Goal: Task Accomplishment & Management: Manage account settings

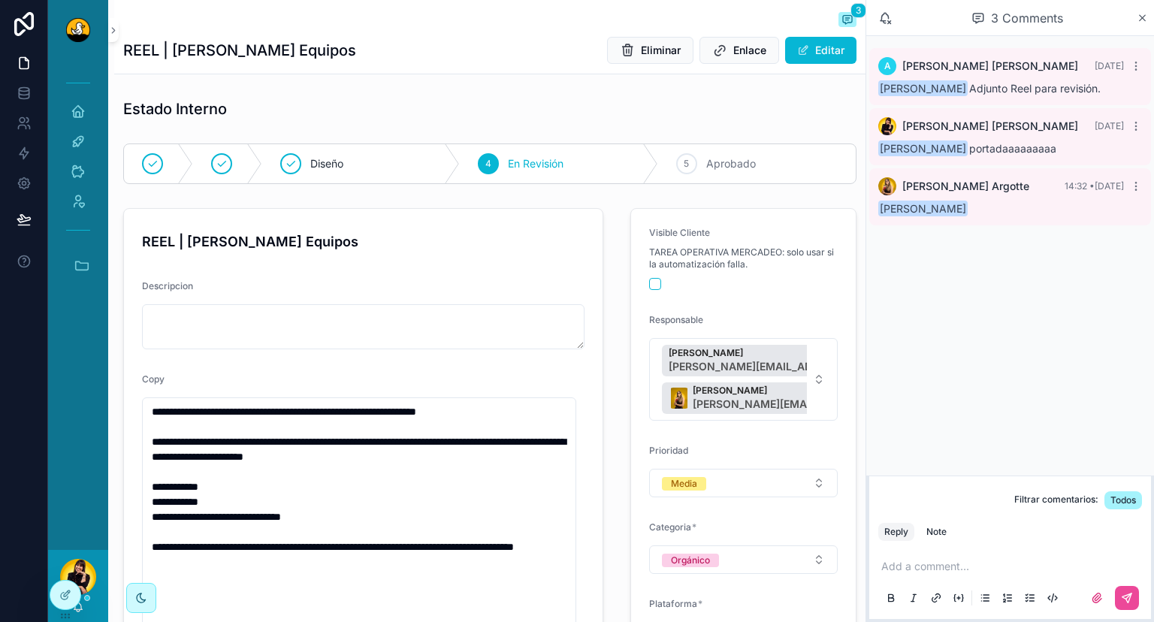
scroll to position [500, 0]
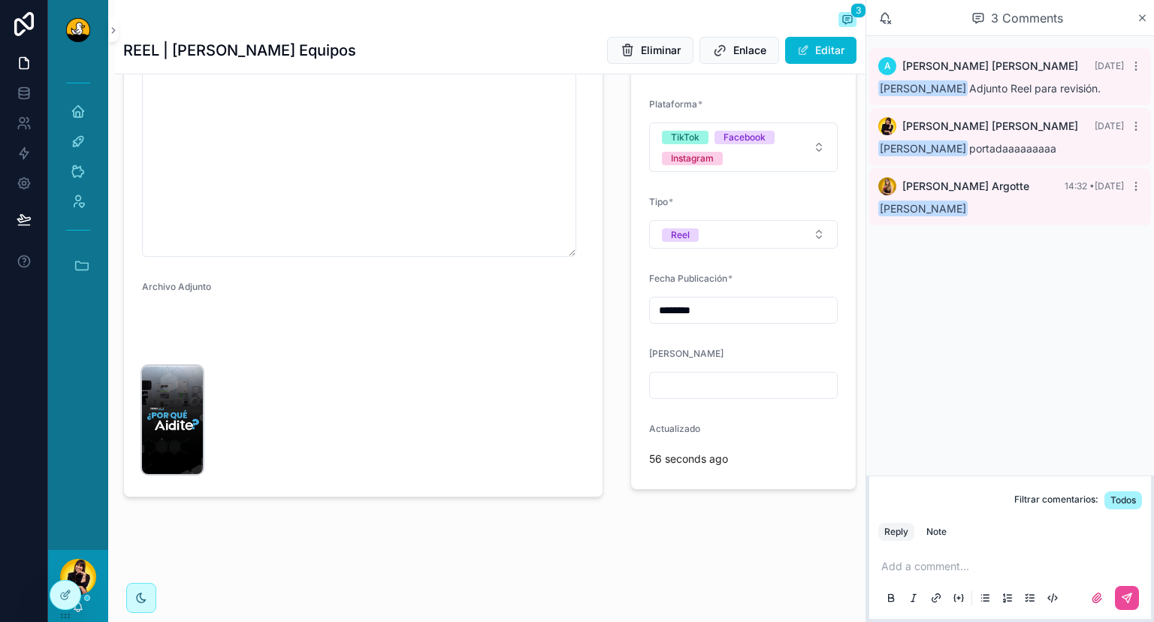
click at [165, 458] on img "scrollable content" at bounding box center [172, 420] width 61 height 108
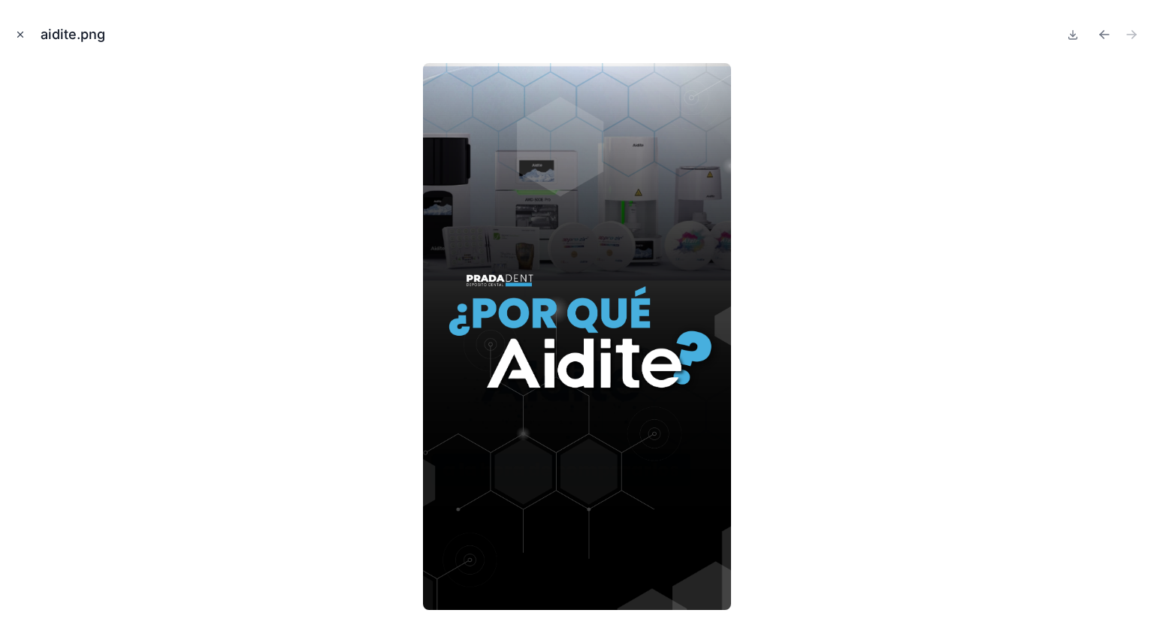
click at [20, 33] on icon "Close modal" at bounding box center [20, 34] width 11 height 11
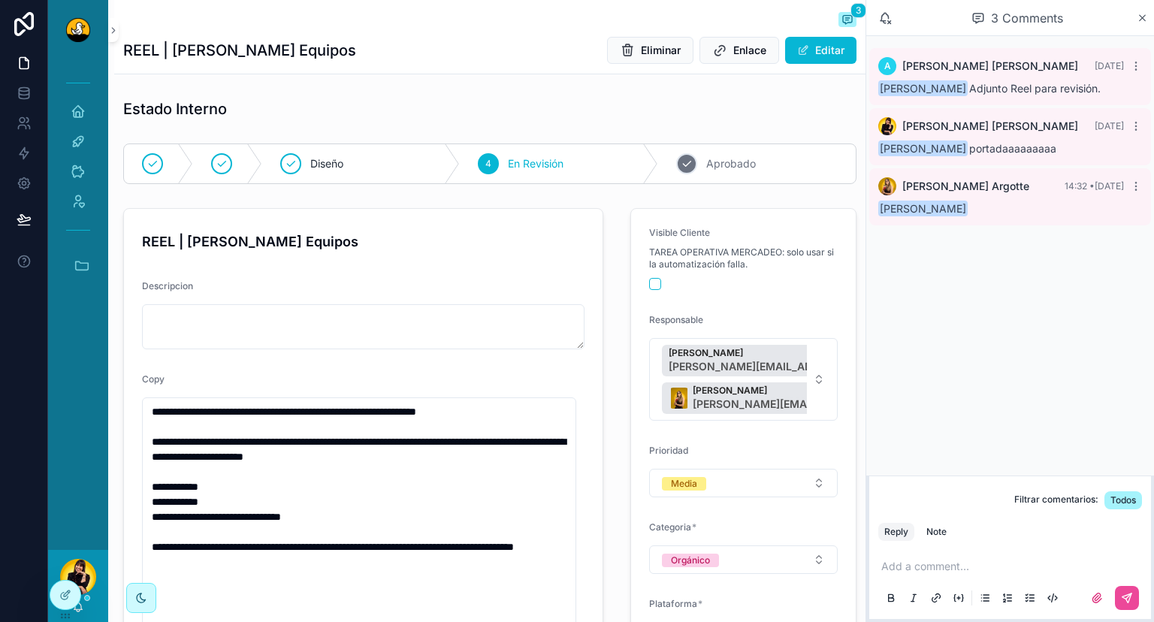
click at [693, 176] on div "5 Aprobado" at bounding box center [757, 163] width 198 height 39
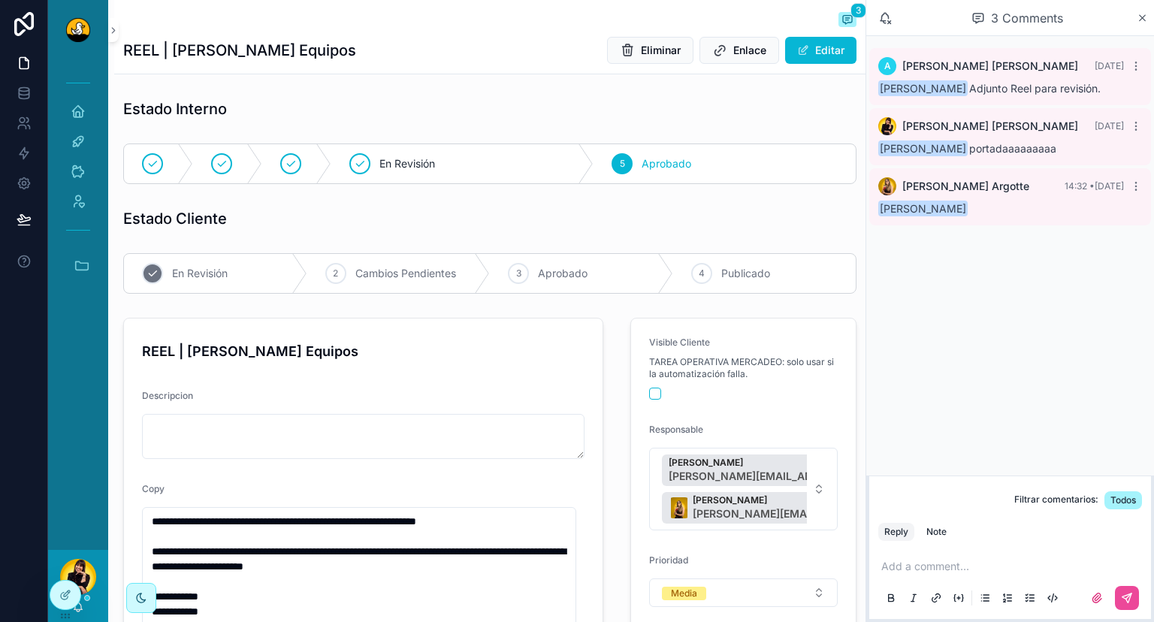
click at [292, 265] on icon "scrollable content" at bounding box center [299, 273] width 15 height 39
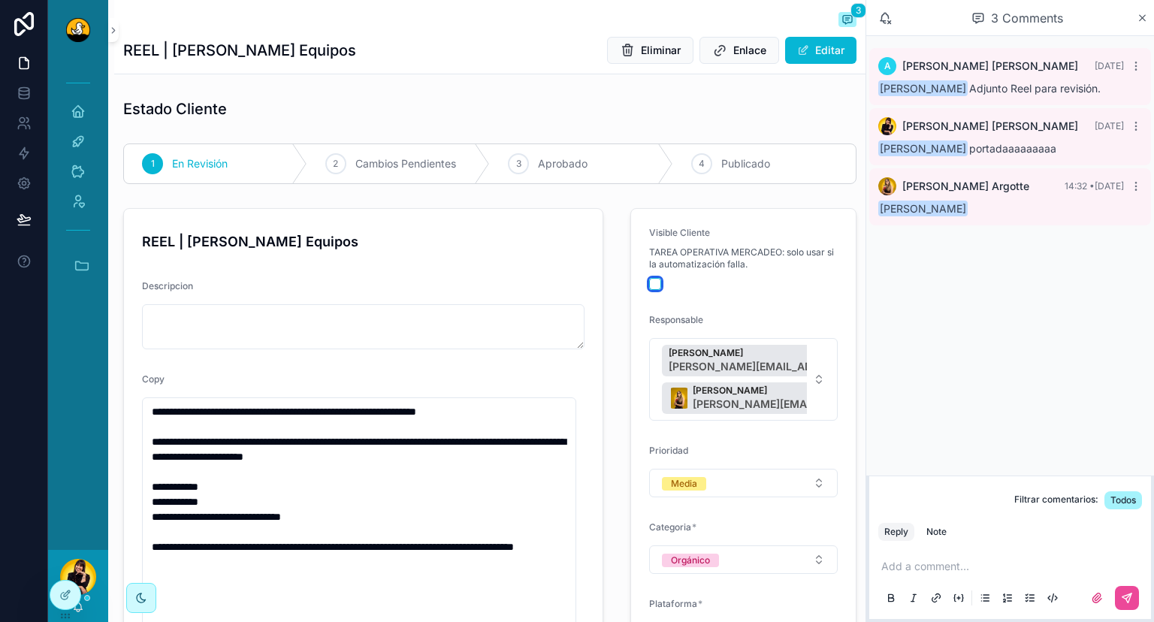
click at [649, 284] on button "scrollable content" at bounding box center [655, 284] width 12 height 12
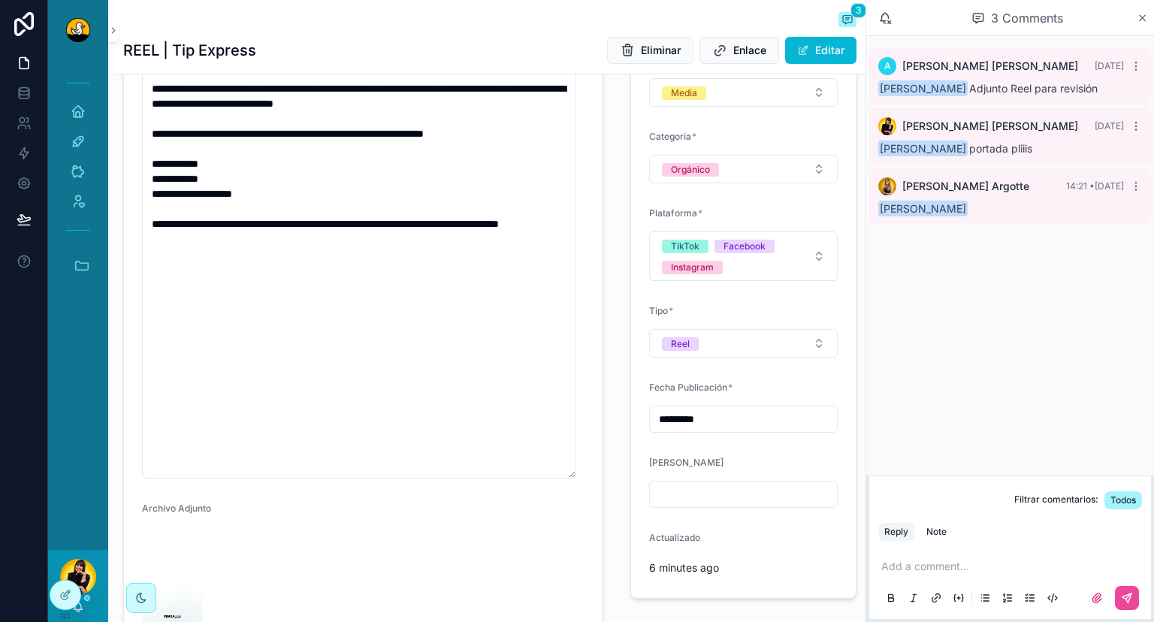
scroll to position [575, 0]
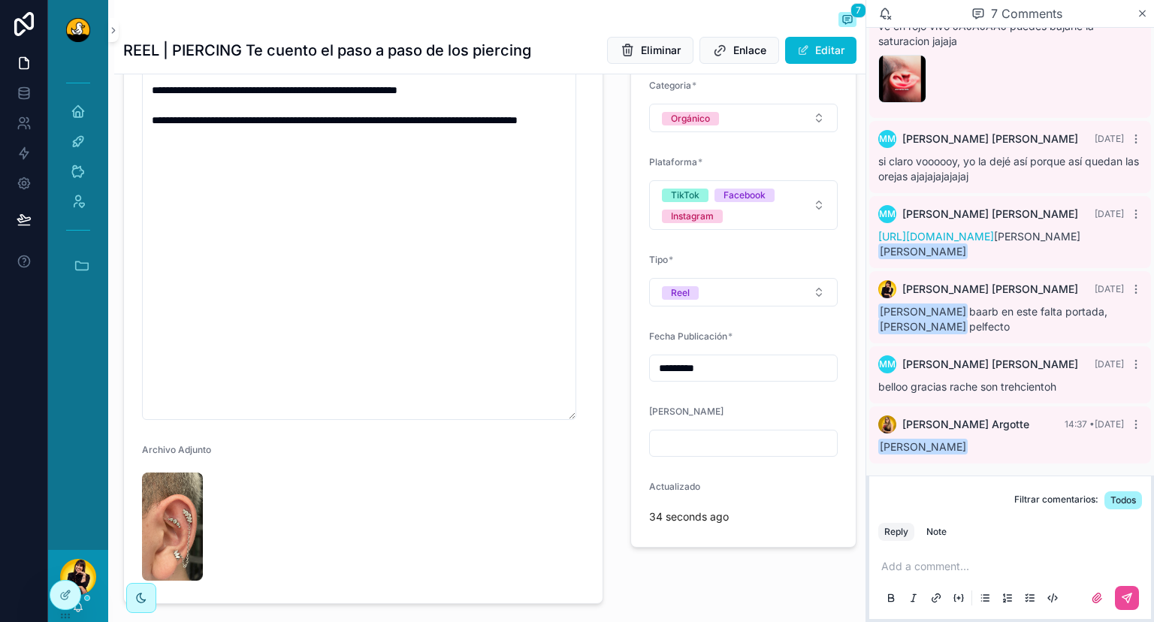
scroll to position [549, 0]
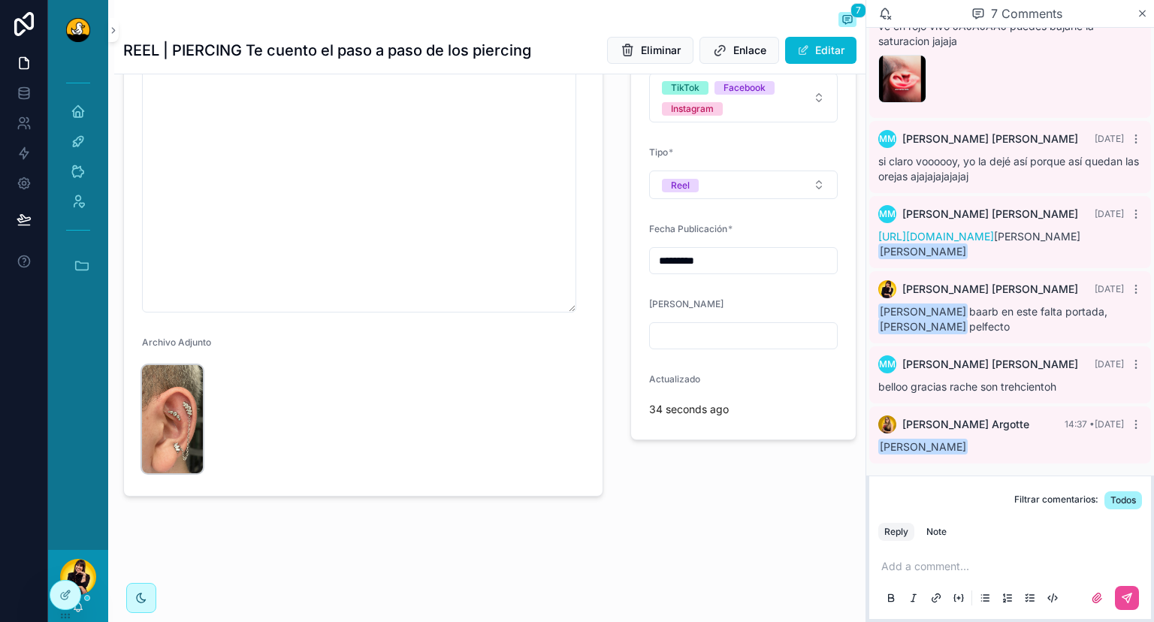
click at [201, 436] on img "scrollable content" at bounding box center [172, 419] width 61 height 108
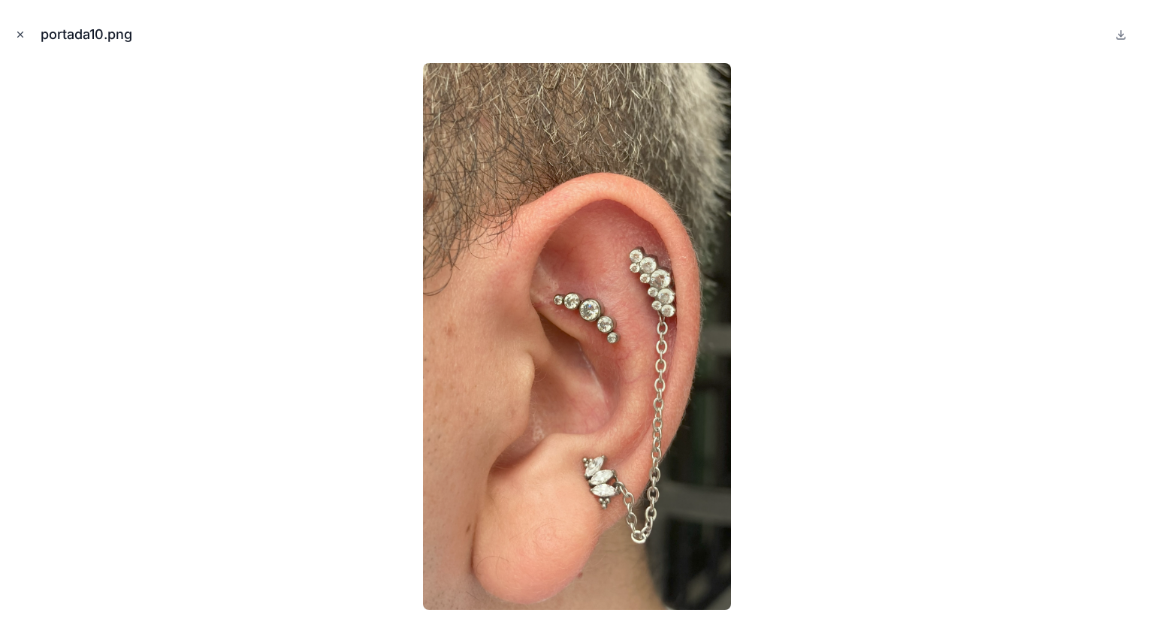
click at [17, 35] on icon "Close modal" at bounding box center [20, 34] width 11 height 11
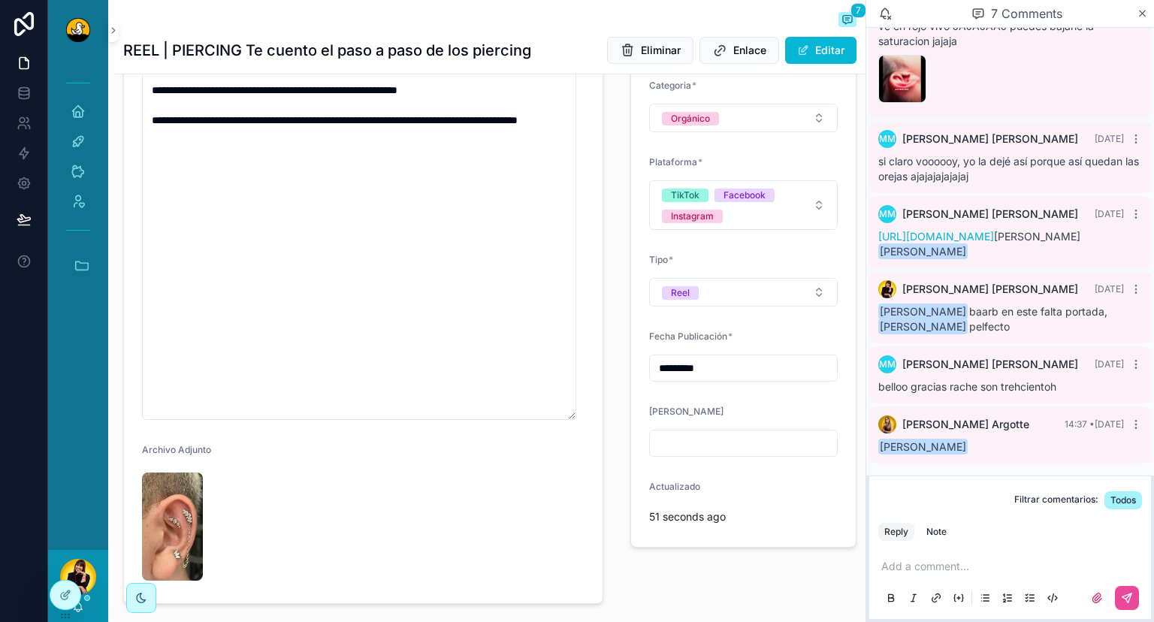
scroll to position [549, 0]
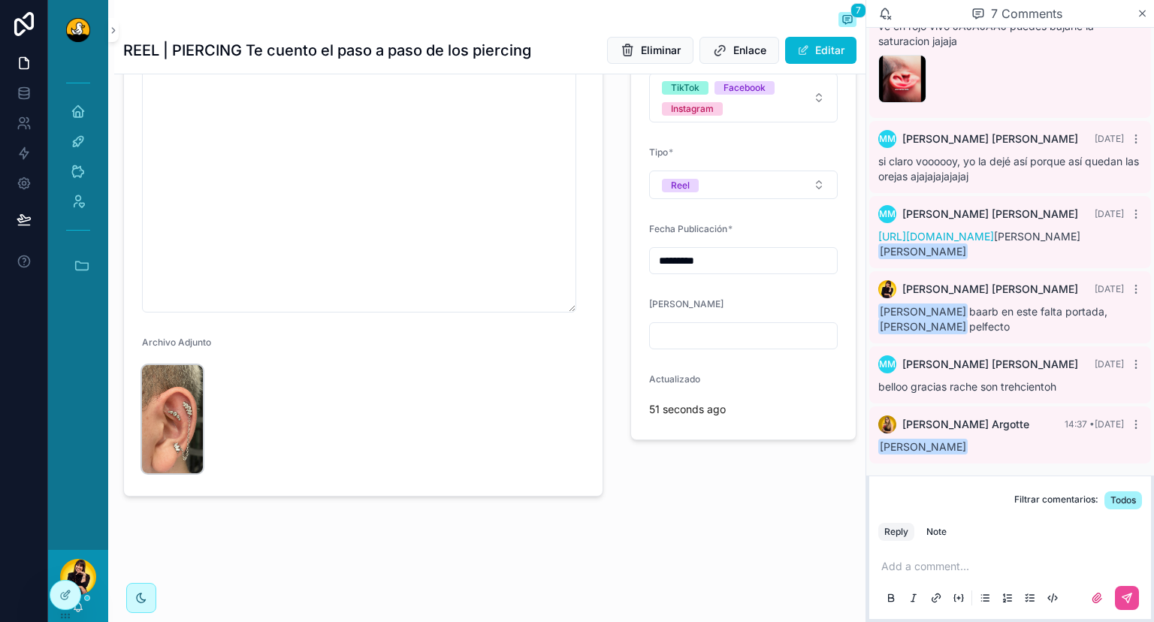
click at [177, 421] on img "scrollable content" at bounding box center [172, 419] width 61 height 108
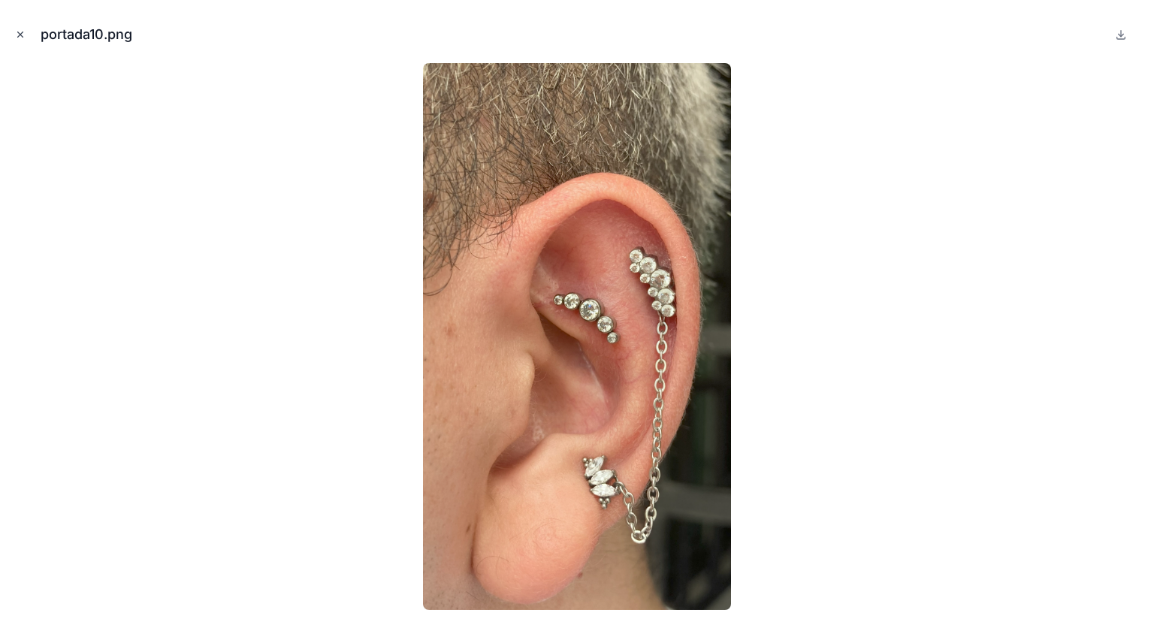
click at [17, 34] on icon "Close modal" at bounding box center [20, 34] width 11 height 11
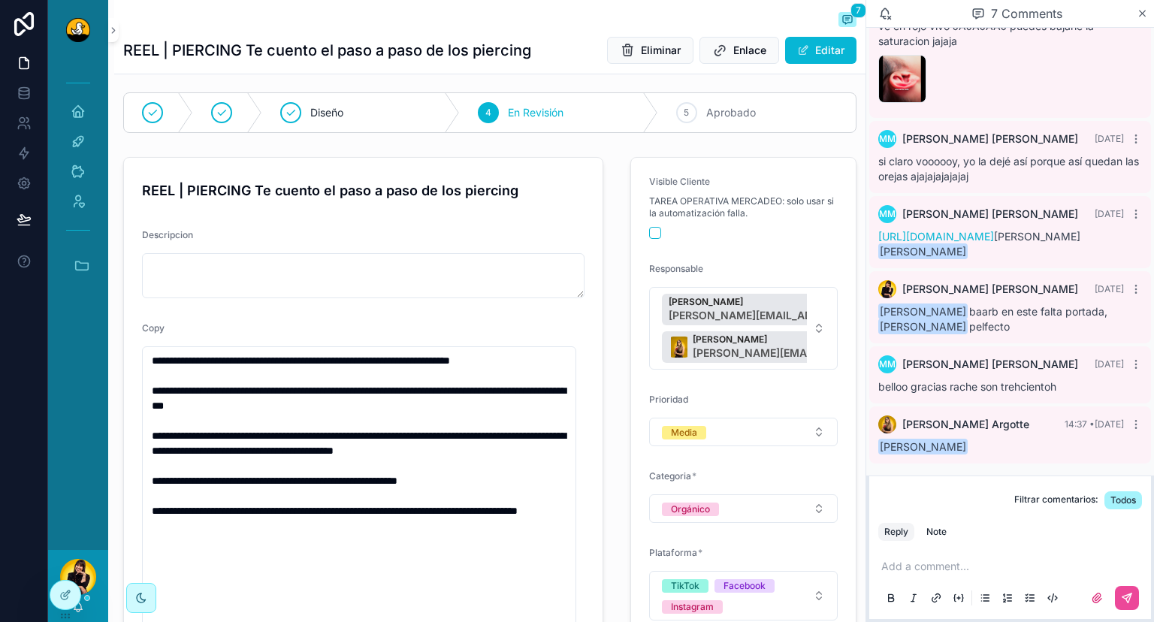
scroll to position [19, 0]
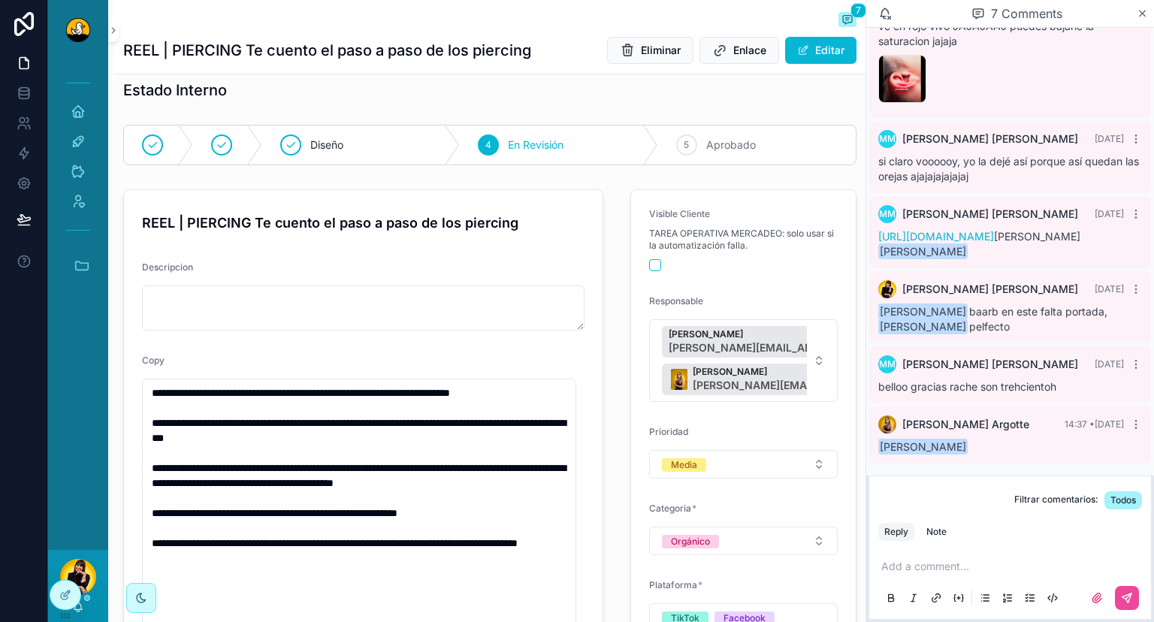
click at [921, 573] on p "scrollable content" at bounding box center [1014, 566] width 264 height 15
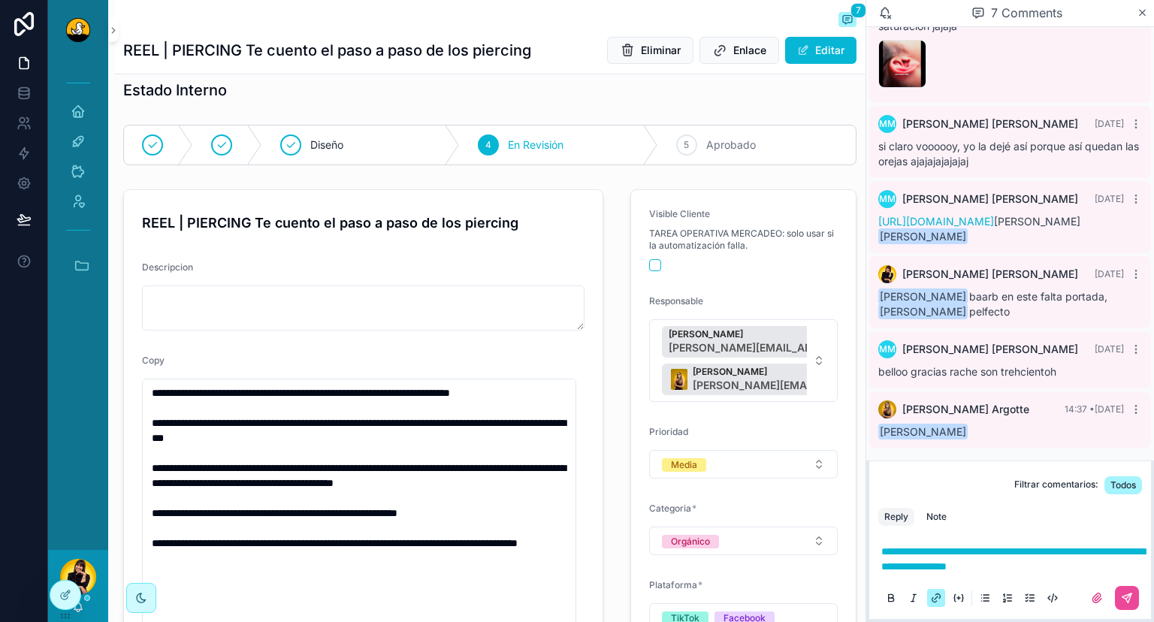
scroll to position [537, 0]
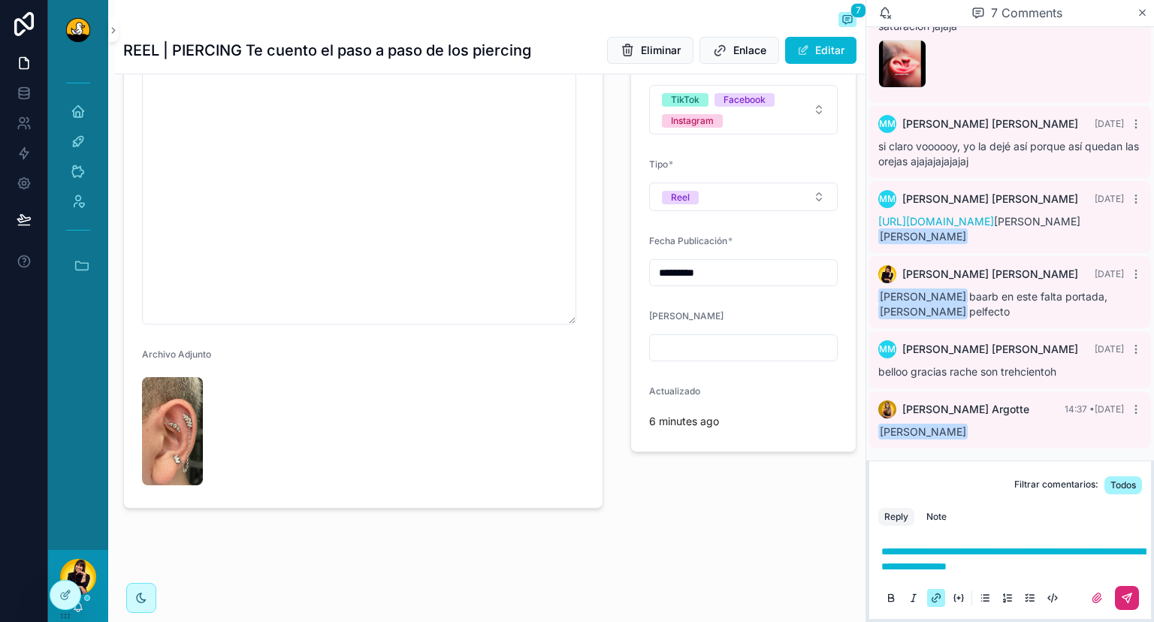
click at [1121, 603] on icon "scrollable content" at bounding box center [1127, 598] width 12 height 12
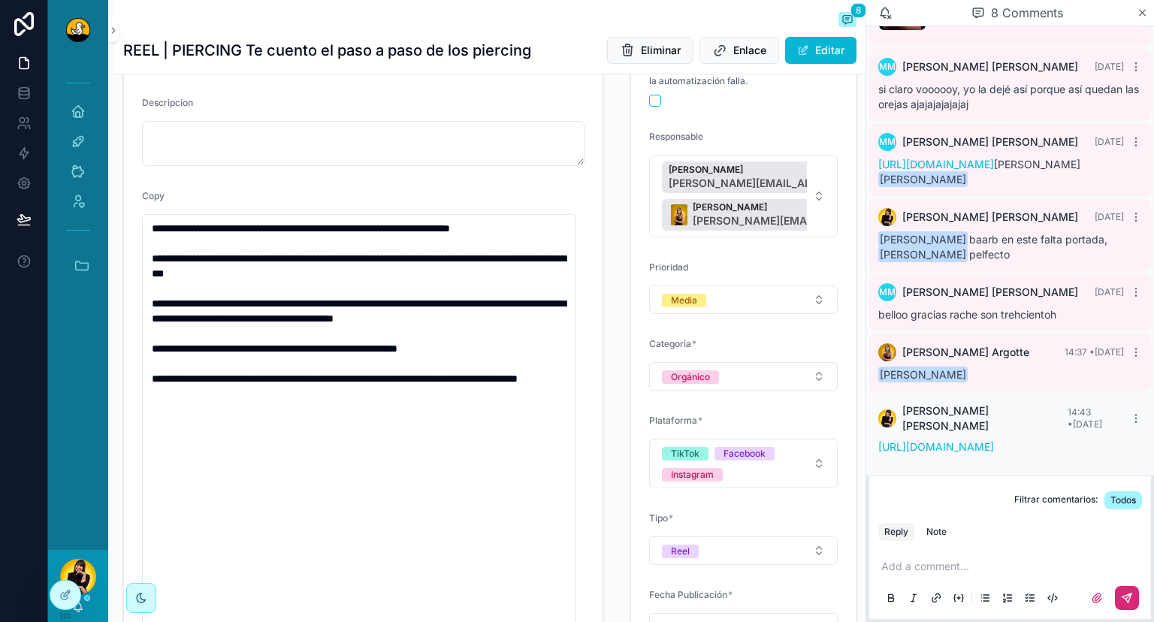
scroll to position [0, 0]
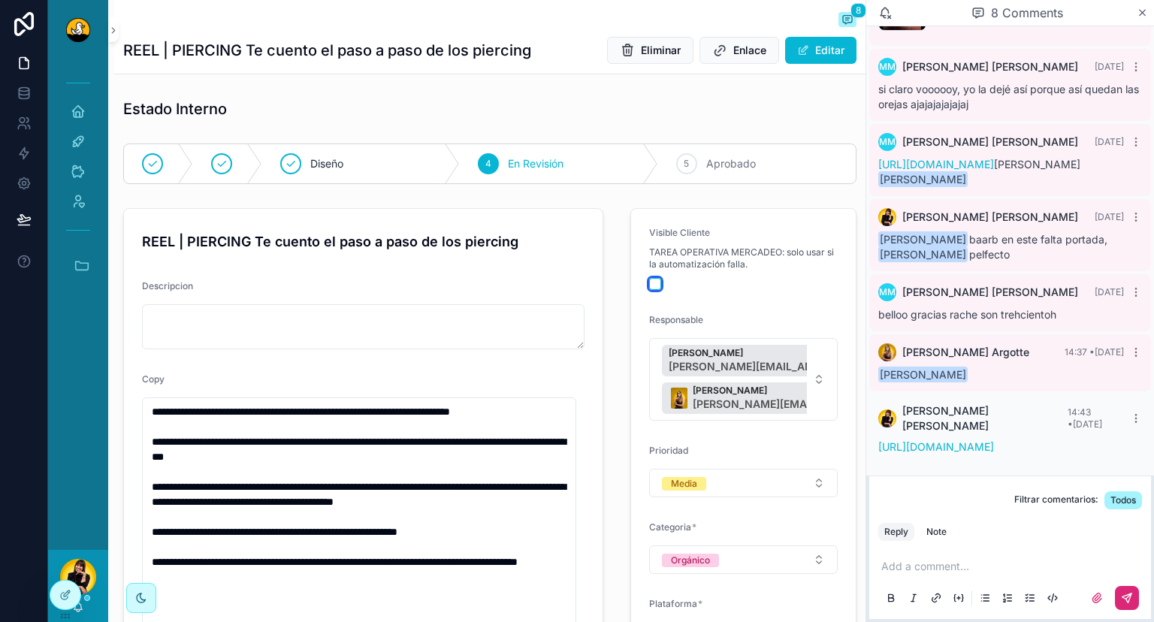
click at [651, 280] on button "scrollable content" at bounding box center [655, 284] width 12 height 12
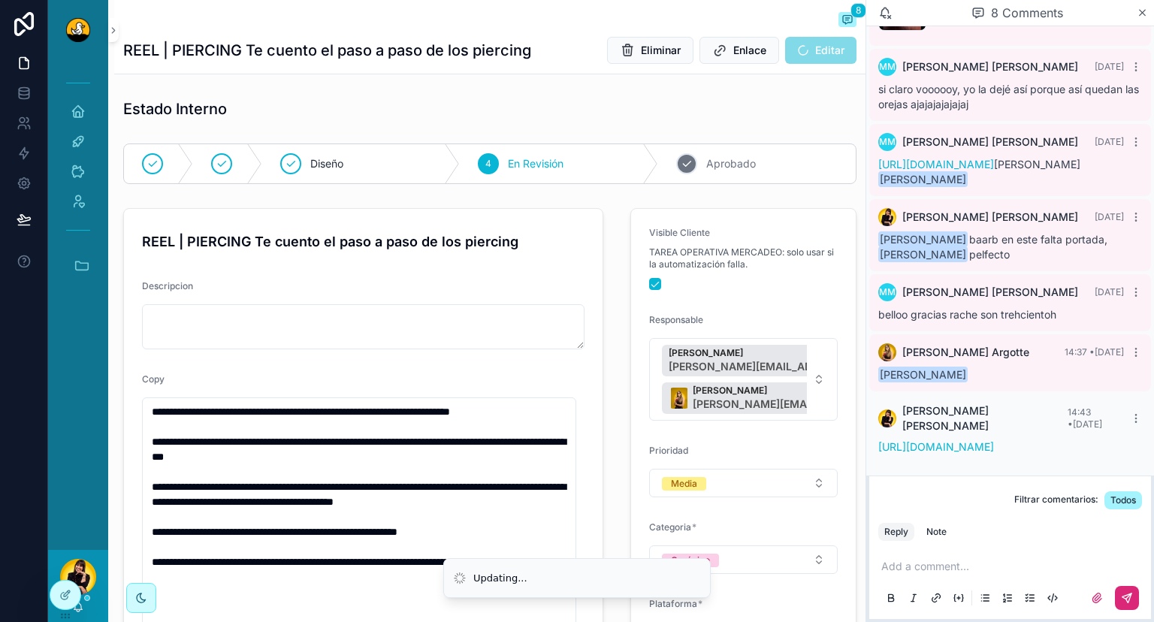
click at [718, 155] on div "5 Aprobado" at bounding box center [757, 163] width 198 height 39
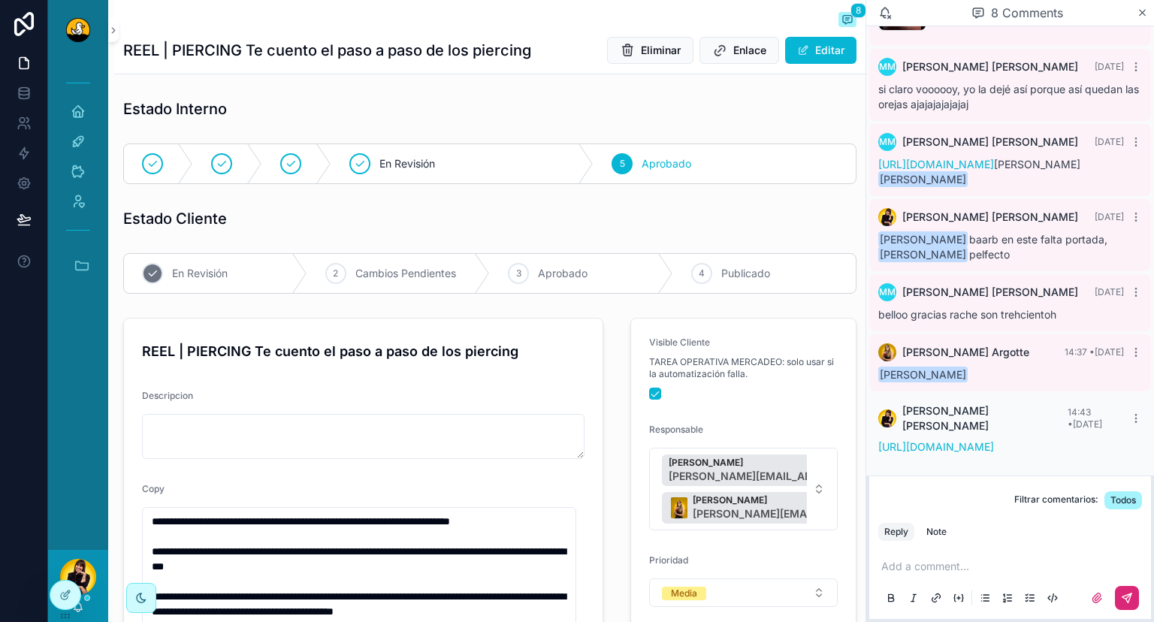
click at [244, 280] on div "1 En Revisión" at bounding box center [215, 273] width 183 height 39
